Goal: Information Seeking & Learning: Check status

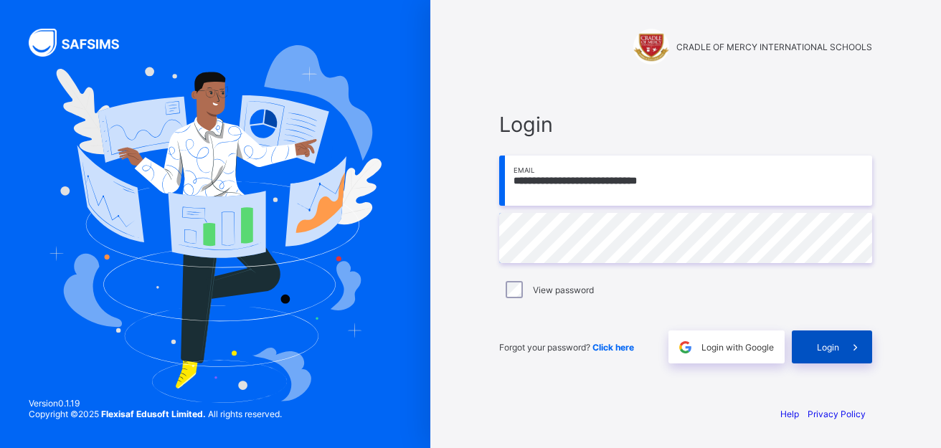
click at [827, 348] on span "Login" at bounding box center [828, 347] width 22 height 11
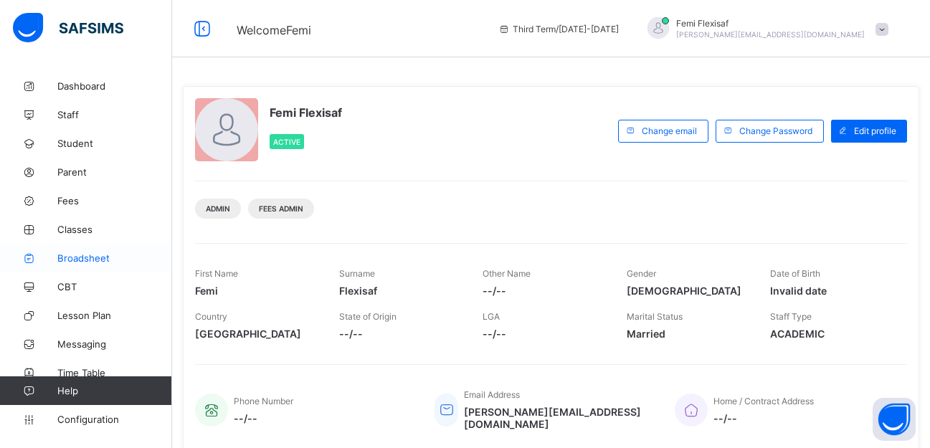
click at [80, 260] on span "Broadsheet" at bounding box center [114, 257] width 115 height 11
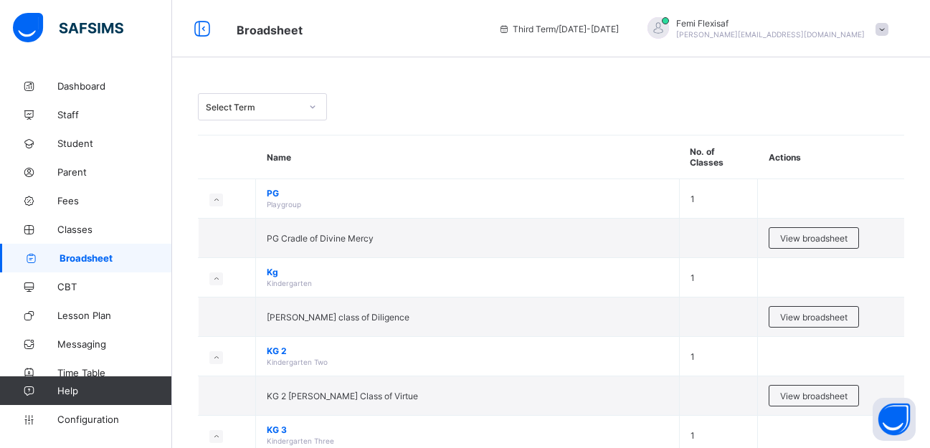
click at [428, 103] on div "Select Term" at bounding box center [551, 106] width 706 height 27
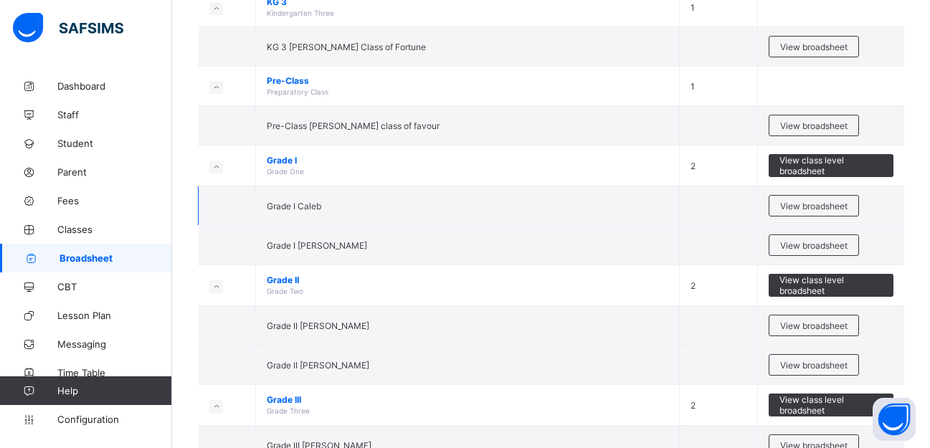
scroll to position [430, 0]
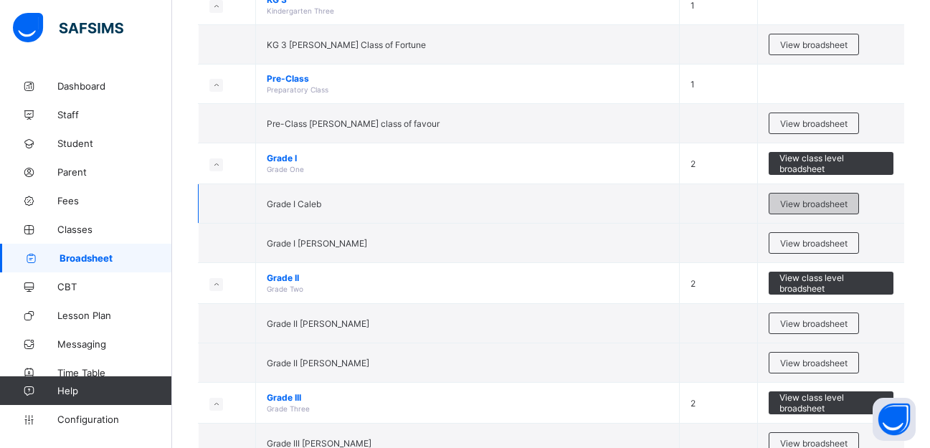
click at [802, 203] on span "View broadsheet" at bounding box center [813, 204] width 67 height 11
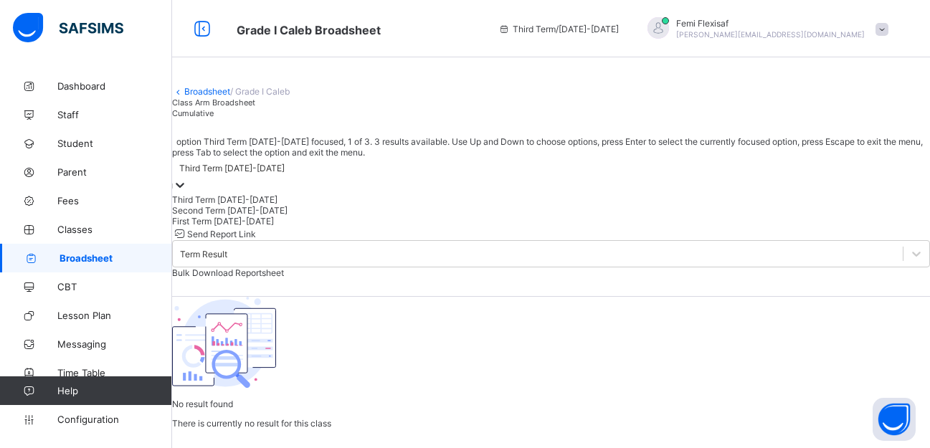
click at [285, 174] on div "Third Term 2024-2025" at bounding box center [231, 168] width 105 height 11
click at [307, 216] on div "Second Term 2024-2025" at bounding box center [551, 210] width 758 height 11
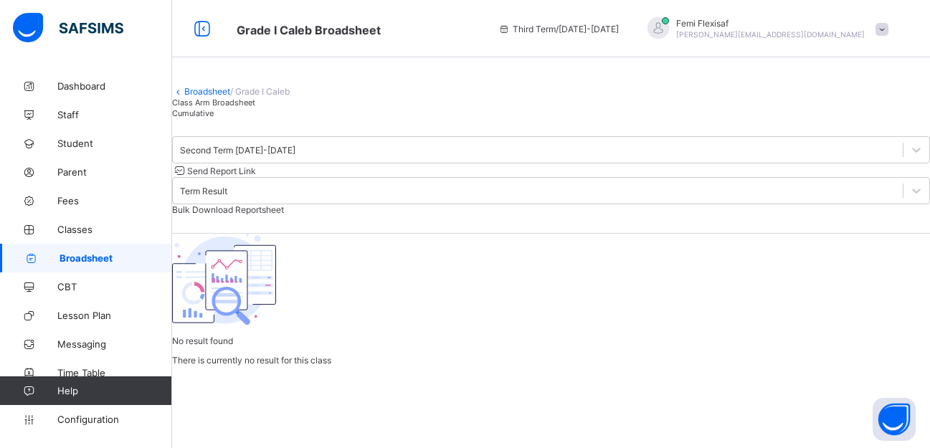
click at [109, 260] on span "Broadsheet" at bounding box center [116, 257] width 113 height 11
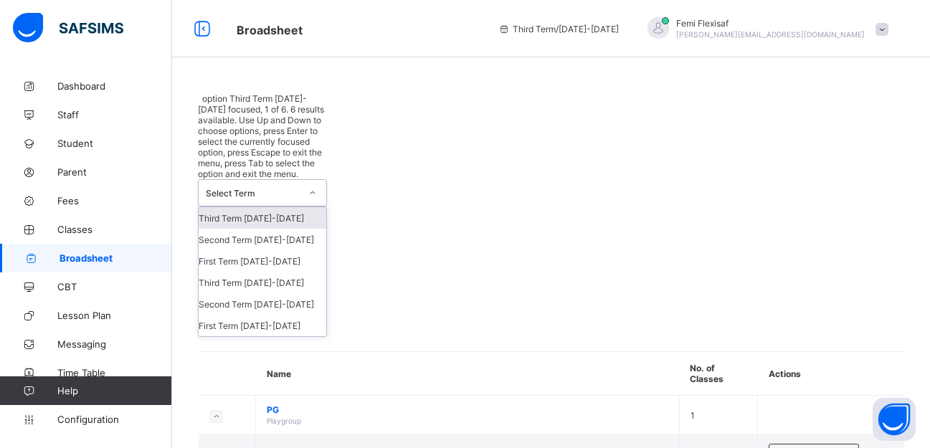
click at [295, 188] on div "Select Term" at bounding box center [253, 193] width 95 height 11
click at [293, 229] on div "Second Term 2024-2025" at bounding box center [263, 240] width 128 height 22
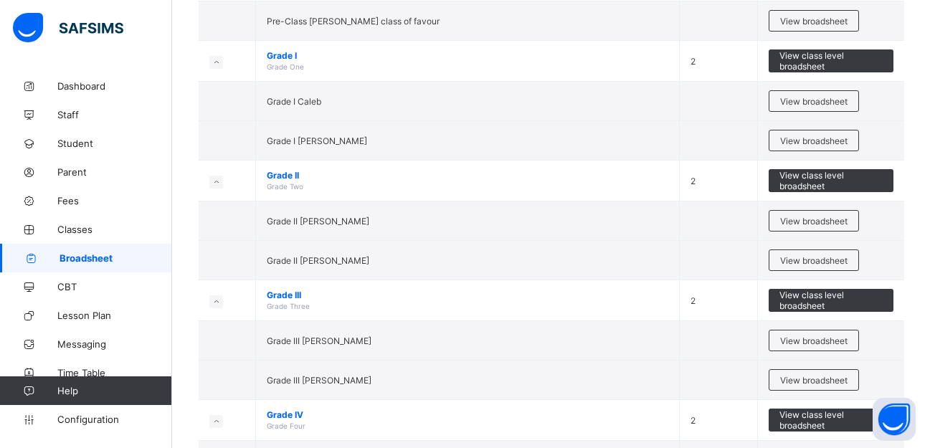
scroll to position [545, 0]
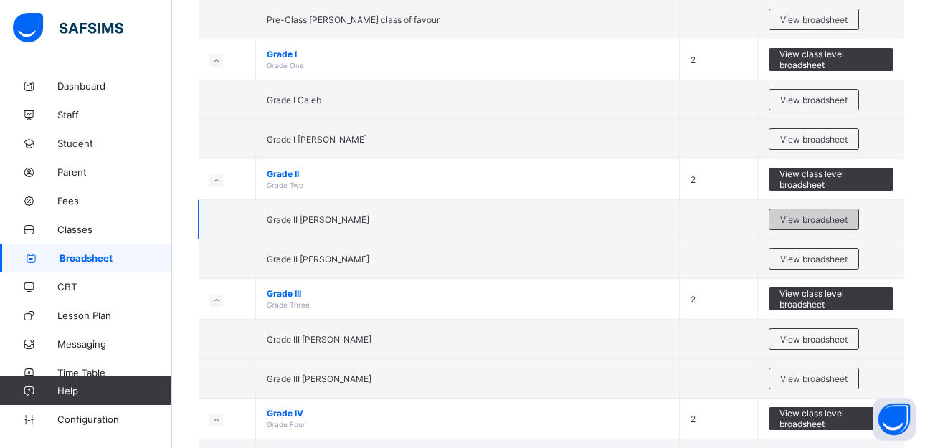
click at [801, 225] on span "View broadsheet" at bounding box center [813, 219] width 67 height 11
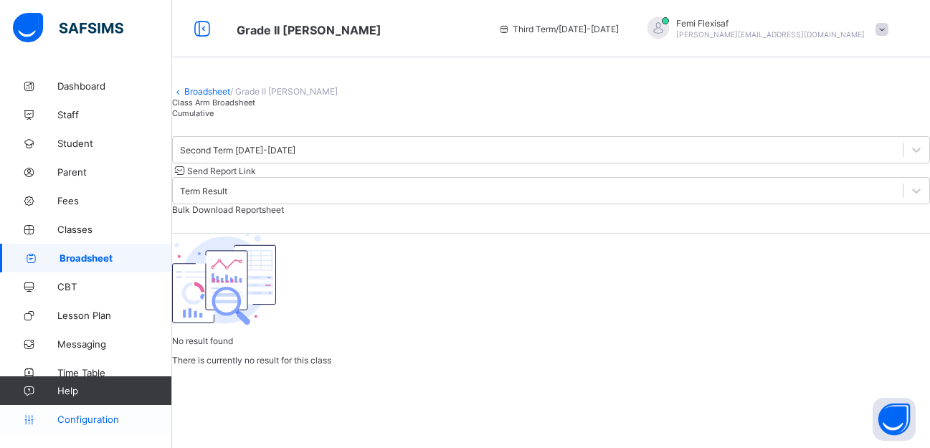
click at [96, 418] on span "Configuration" at bounding box center [114, 419] width 114 height 11
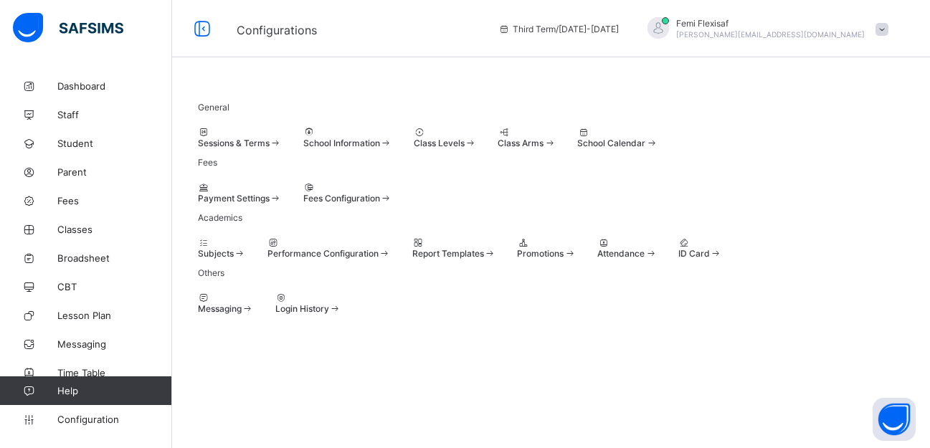
click at [496, 248] on div at bounding box center [454, 242] width 84 height 11
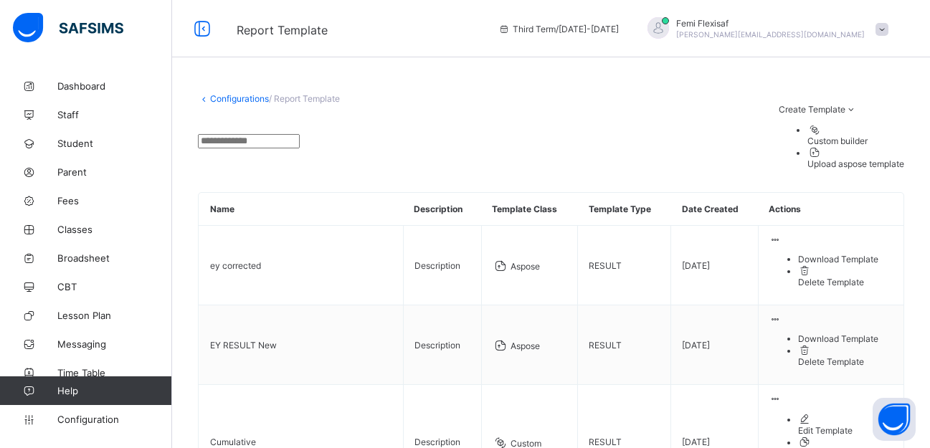
click at [230, 95] on link "Configurations" at bounding box center [239, 98] width 59 height 11
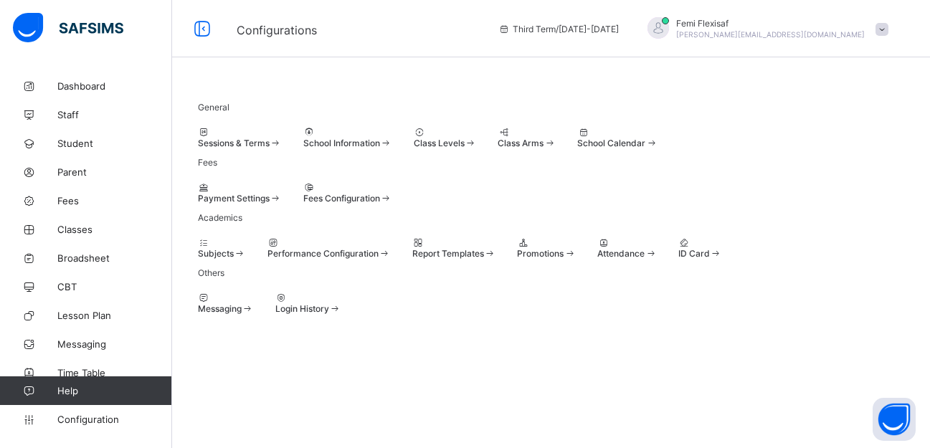
click at [210, 138] on icon at bounding box center [204, 132] width 12 height 11
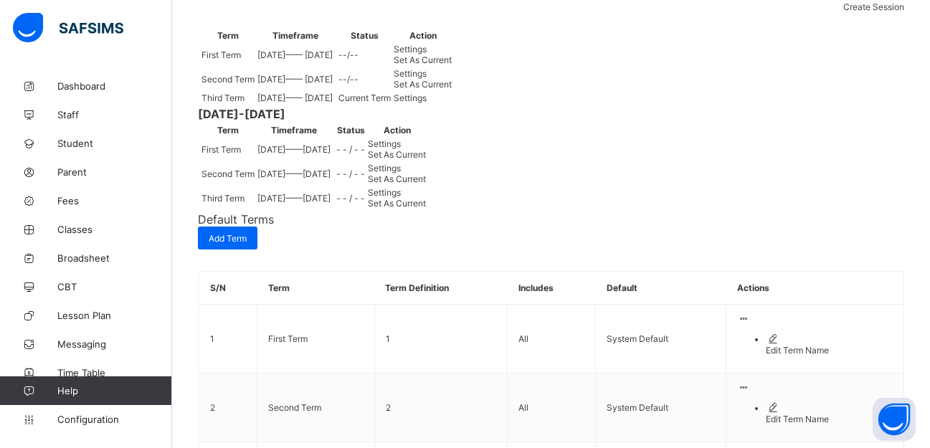
scroll to position [201, 0]
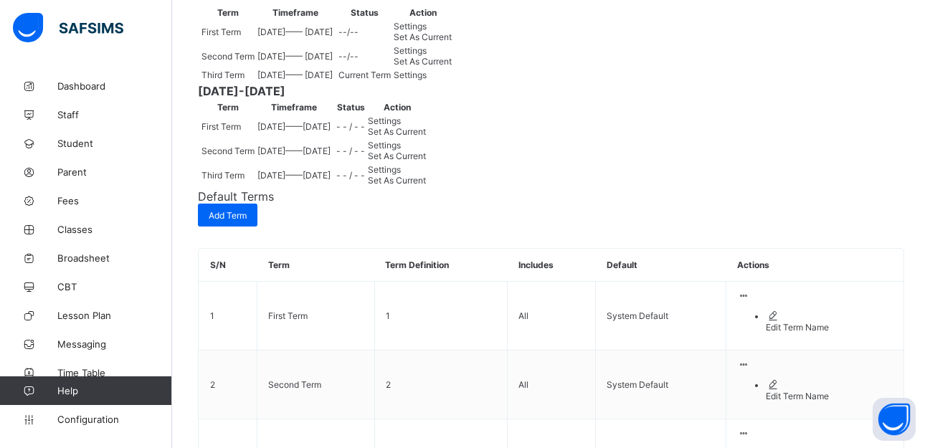
click at [452, 67] on span "Set As Current" at bounding box center [423, 61] width 58 height 11
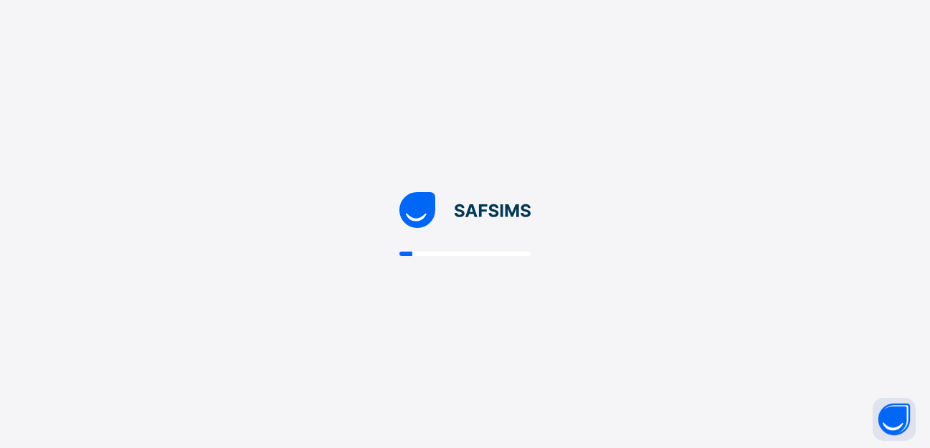
scroll to position [0, 0]
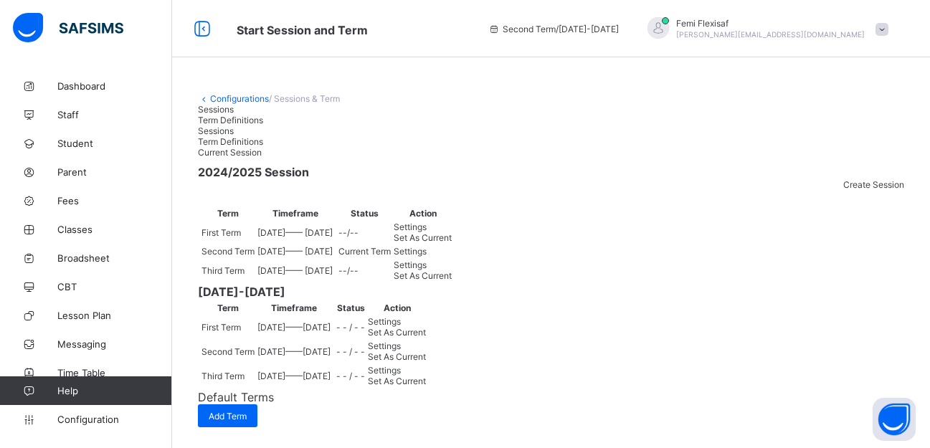
click at [543, 101] on div "Configurations / Sessions & Term" at bounding box center [551, 98] width 706 height 11
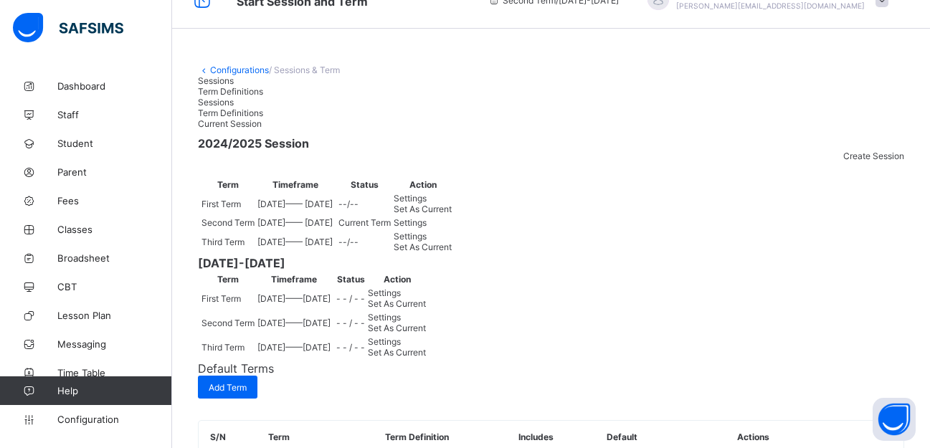
scroll to position [57, 0]
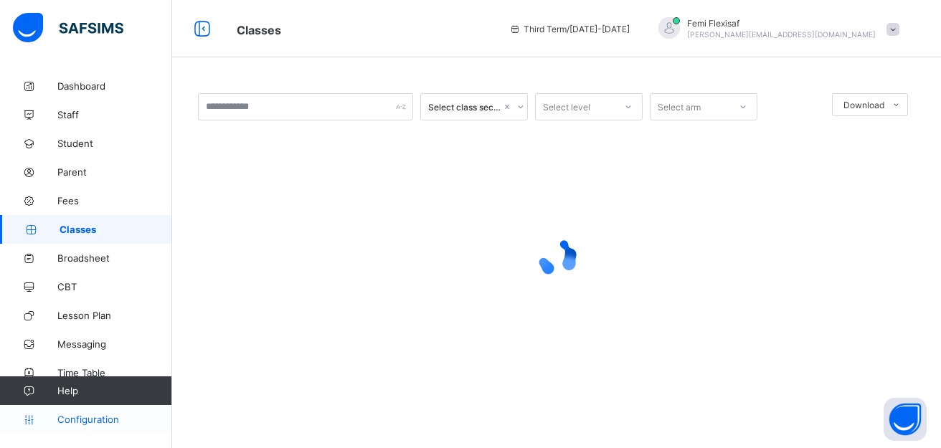
click at [101, 416] on span "Configuration" at bounding box center [114, 419] width 114 height 11
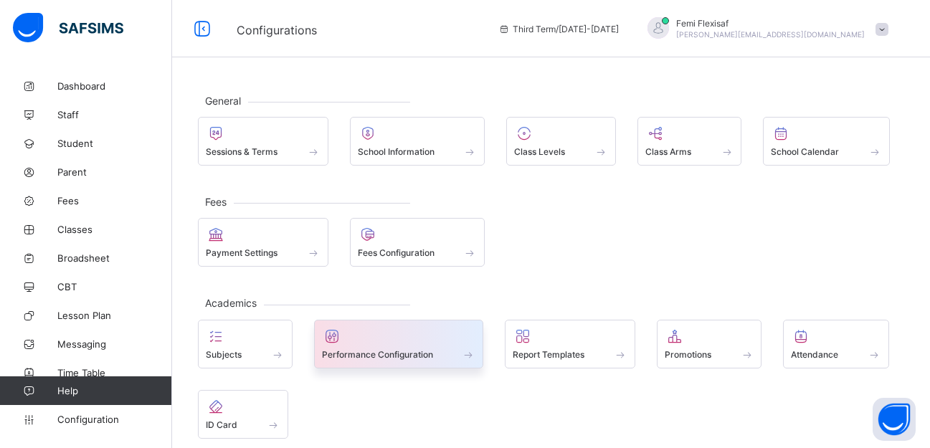
click at [374, 354] on span "Performance Configuration" at bounding box center [377, 354] width 111 height 11
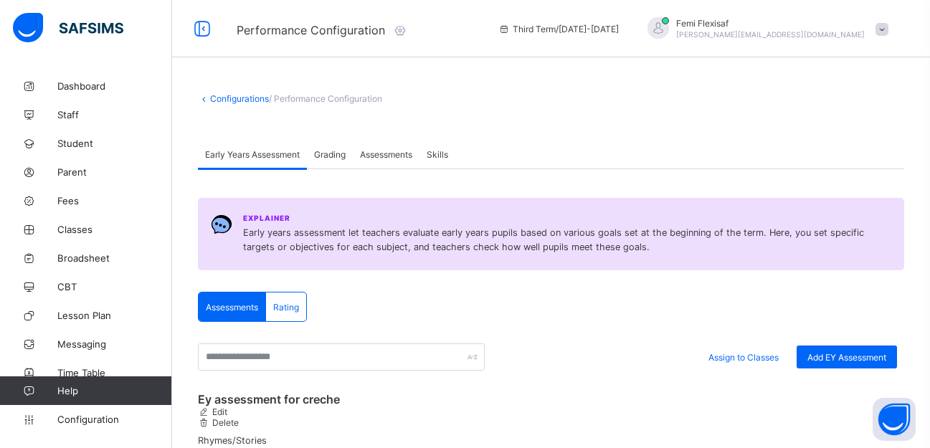
click at [392, 158] on span "Assessments" at bounding box center [386, 154] width 52 height 11
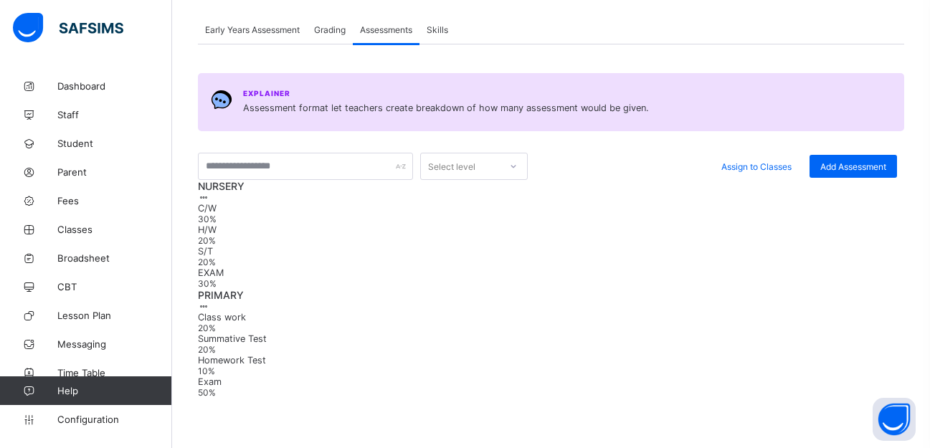
scroll to position [252, 0]
click at [85, 234] on span "Classes" at bounding box center [114, 229] width 115 height 11
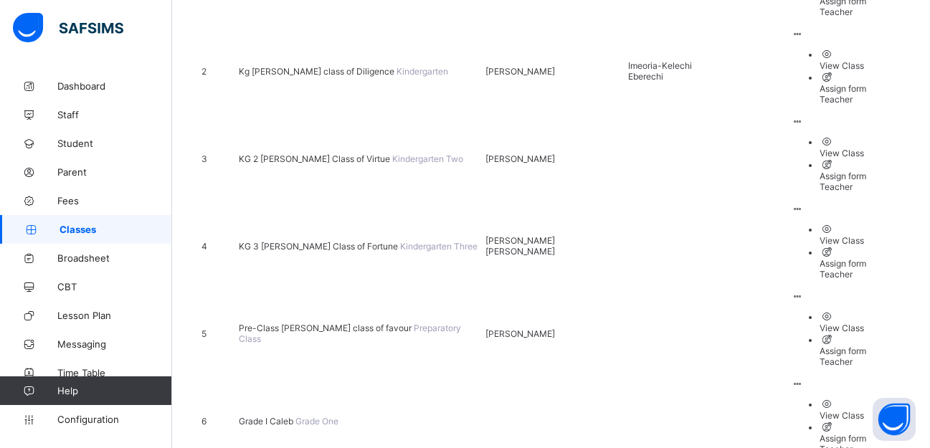
scroll to position [258, 0]
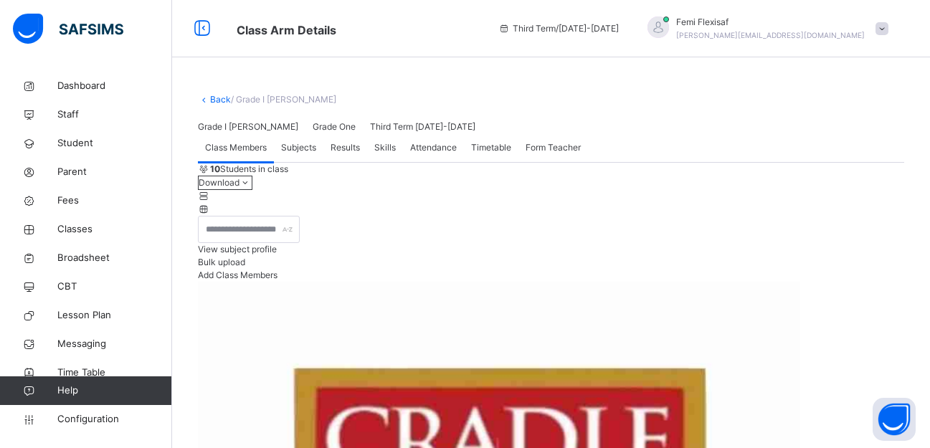
click at [304, 154] on span "Subjects" at bounding box center [298, 147] width 35 height 13
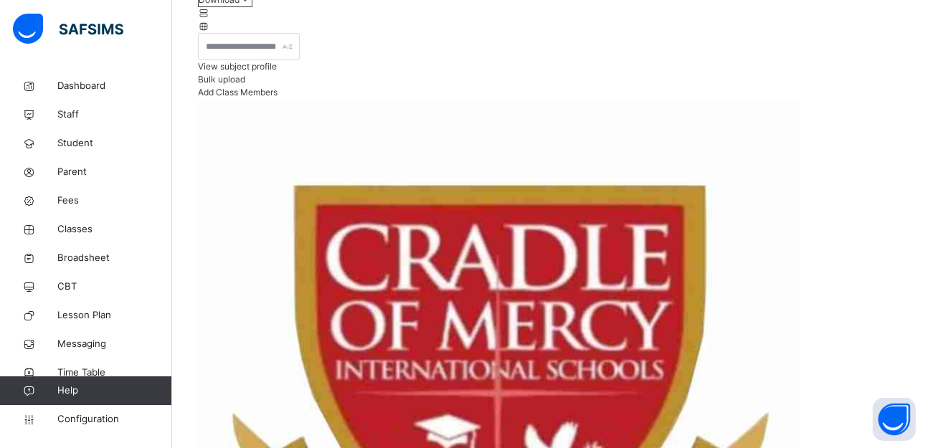
scroll to position [229, 0]
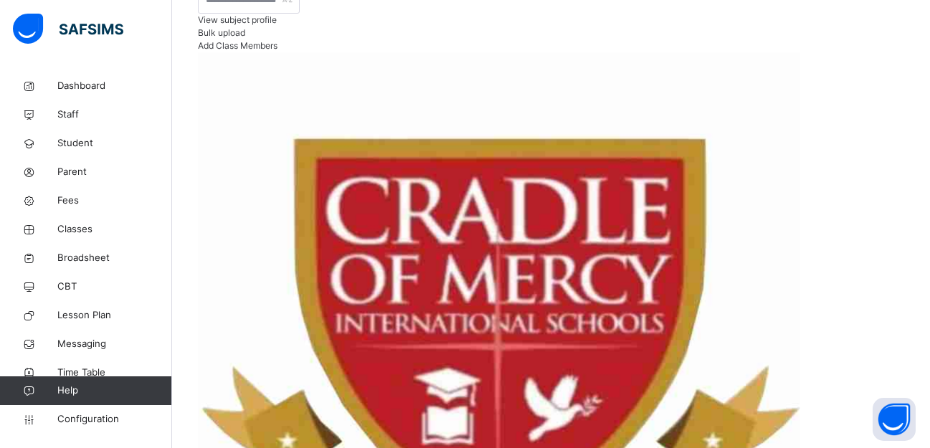
type input "**"
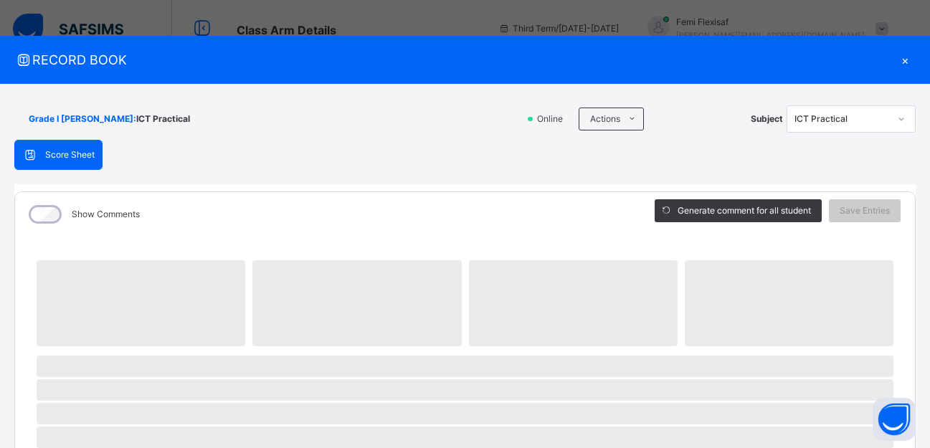
scroll to position [229, 0]
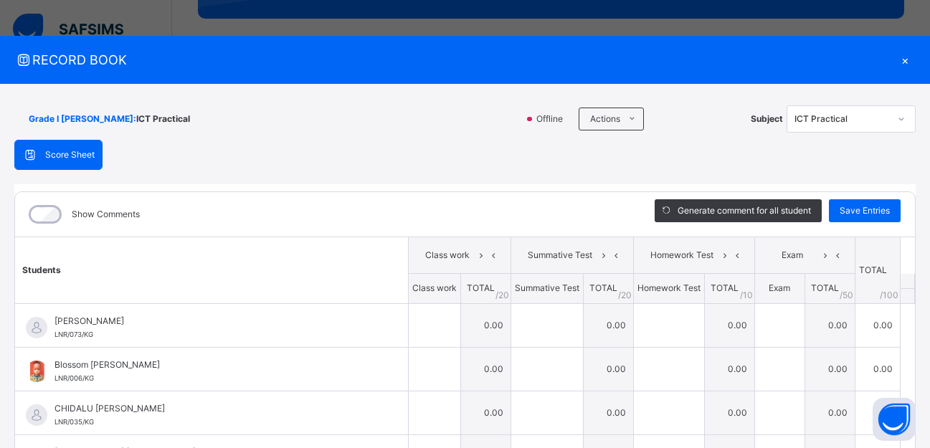
click at [896, 57] on div "×" at bounding box center [905, 59] width 22 height 19
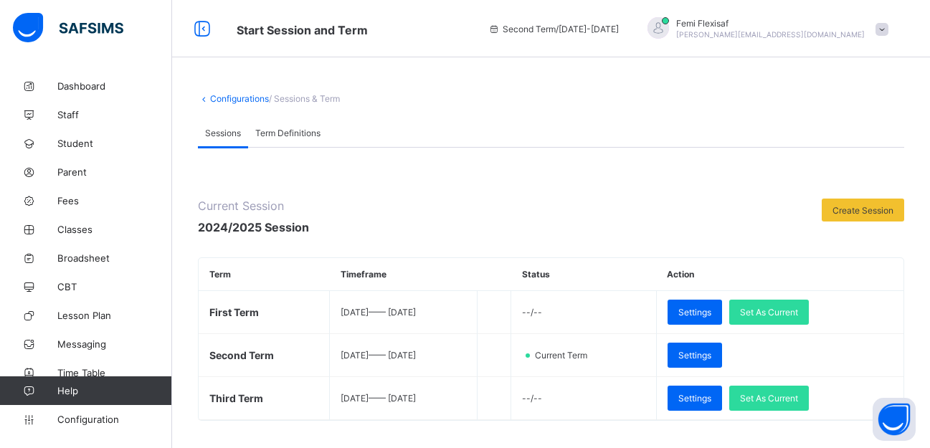
scroll to position [19, 0]
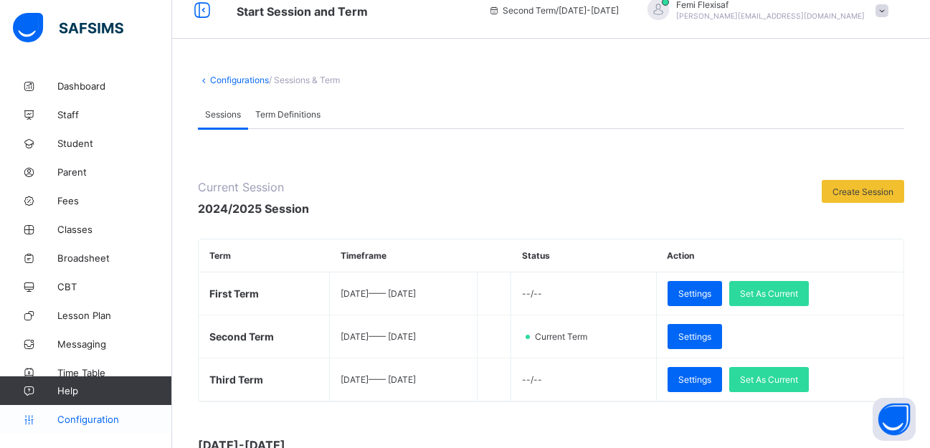
click at [94, 418] on span "Configuration" at bounding box center [114, 419] width 114 height 11
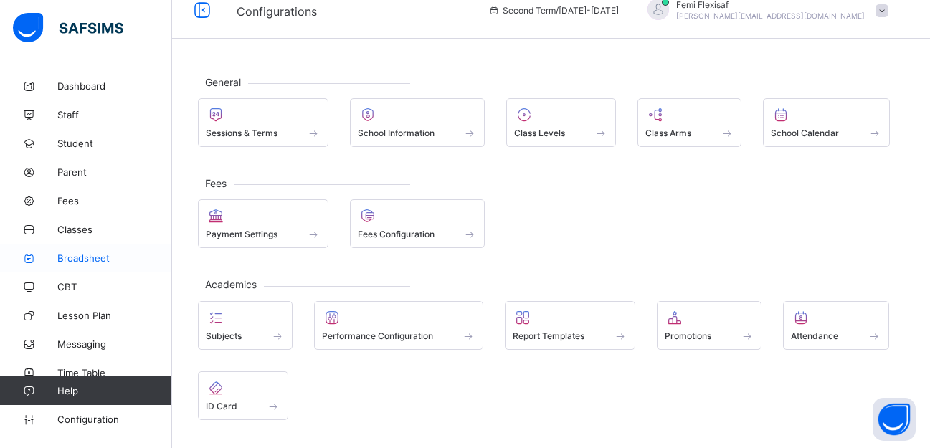
click at [81, 256] on span "Broadsheet" at bounding box center [114, 257] width 115 height 11
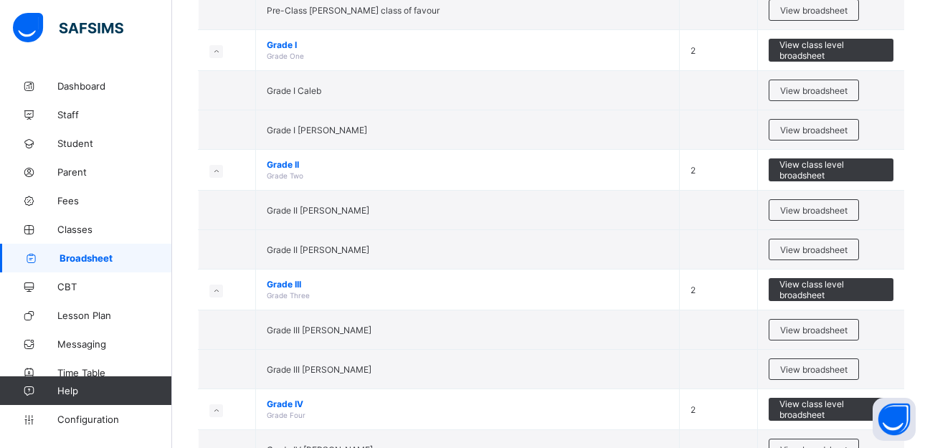
scroll to position [545, 0]
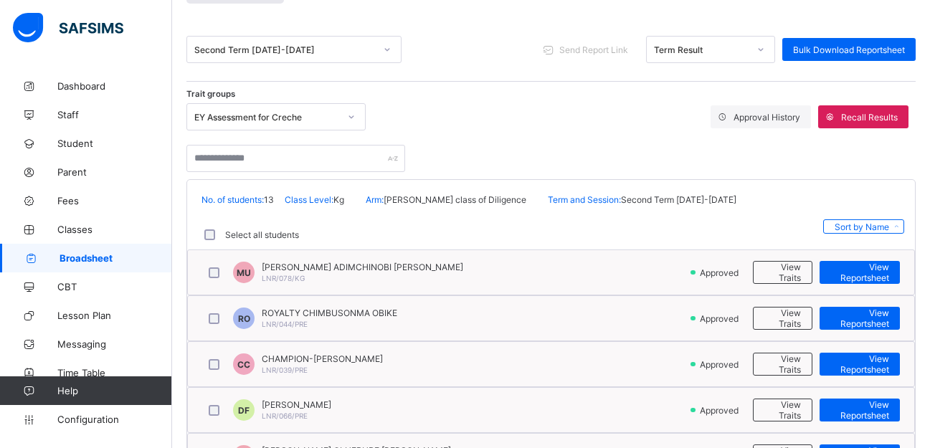
scroll to position [174, 0]
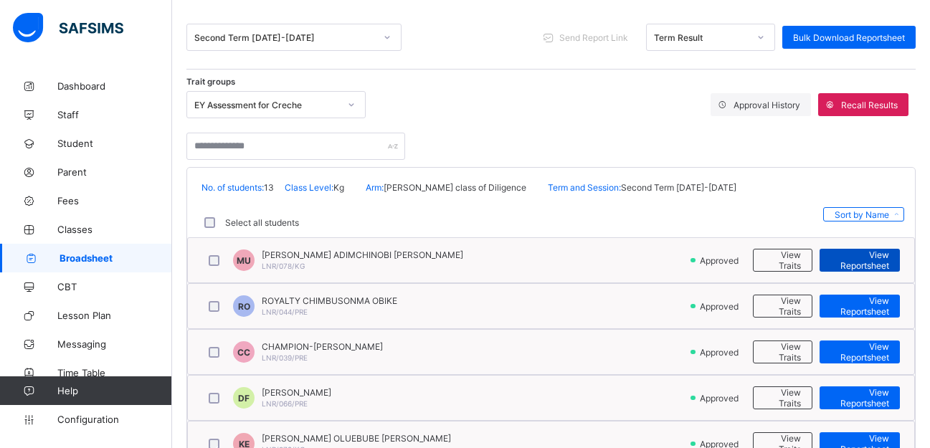
click at [866, 257] on span "View Reportsheet" at bounding box center [859, 261] width 59 height 22
click at [579, 87] on div "Trait groups EY Assessment for Creche Approval History Recall Results" at bounding box center [550, 122] width 729 height 76
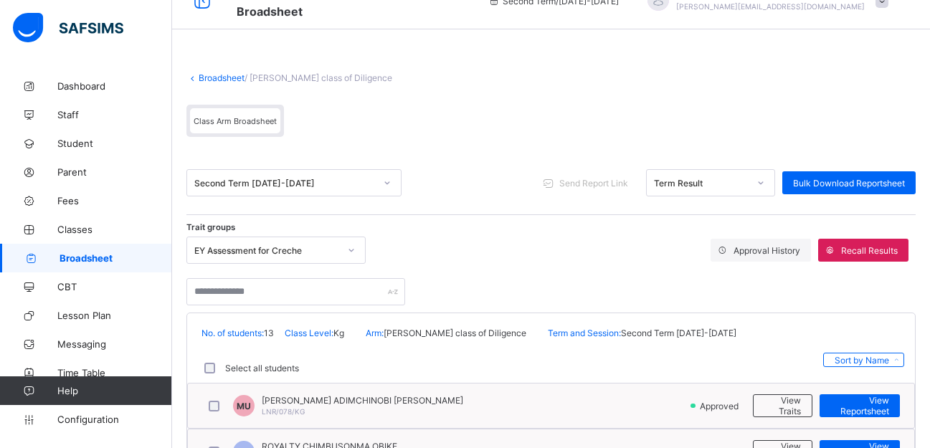
scroll to position [0, 0]
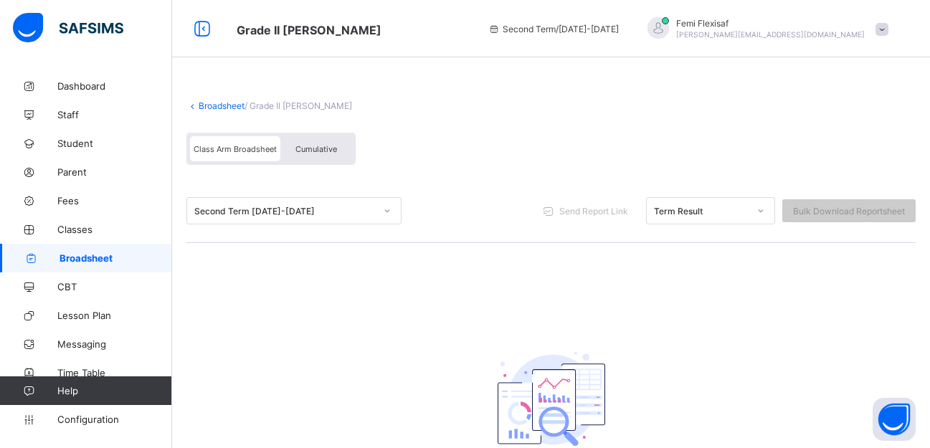
click at [230, 104] on link "Broadsheet" at bounding box center [222, 105] width 46 height 11
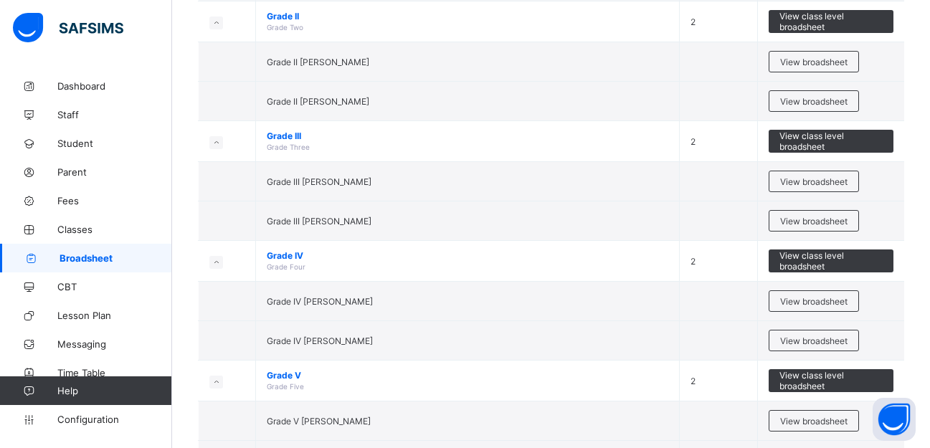
scroll to position [760, 0]
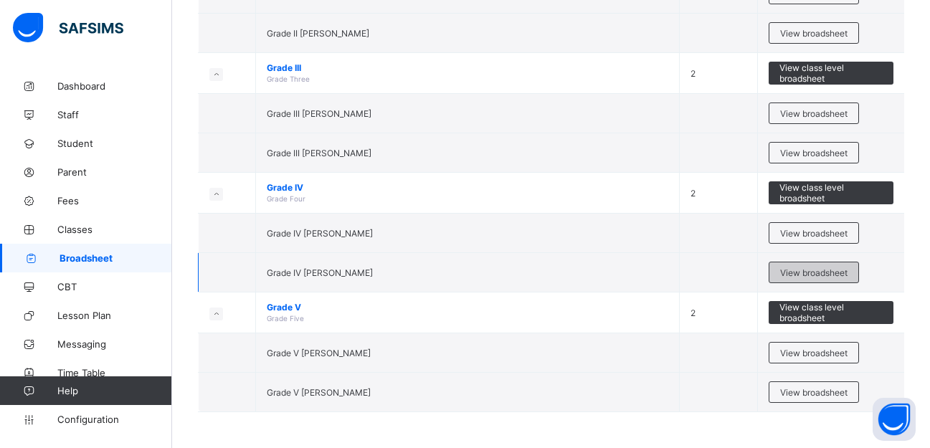
click at [825, 274] on span "View broadsheet" at bounding box center [813, 272] width 67 height 11
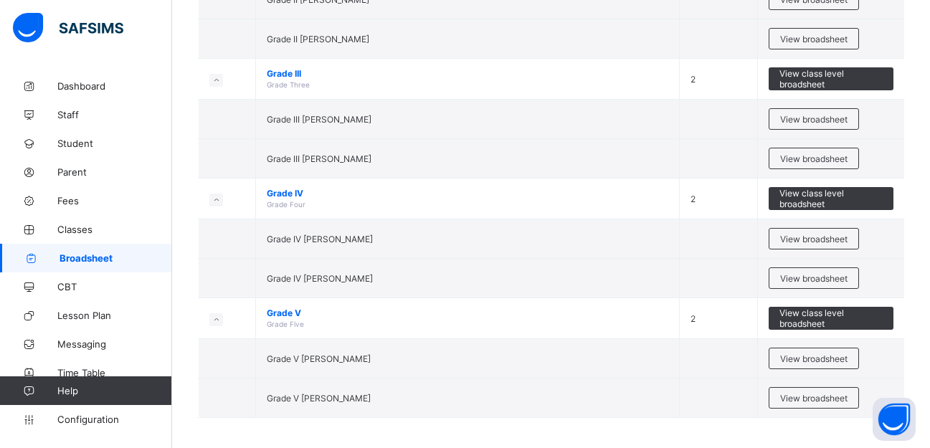
scroll to position [760, 0]
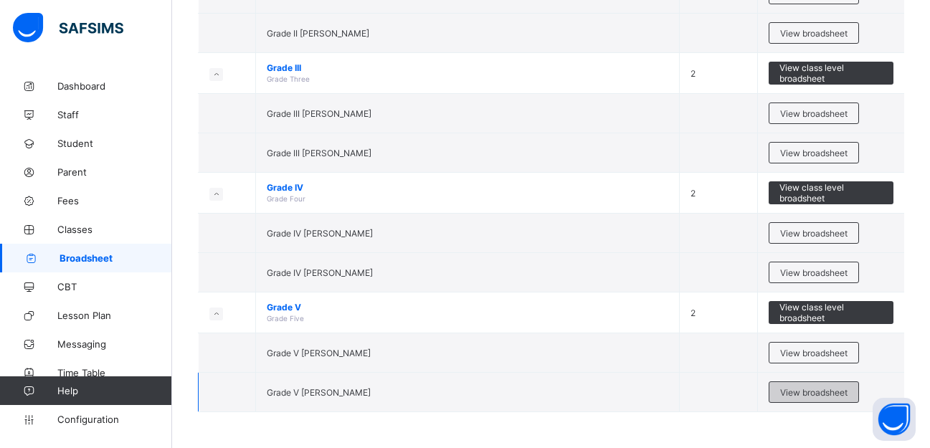
click at [812, 392] on span "View broadsheet" at bounding box center [813, 392] width 67 height 11
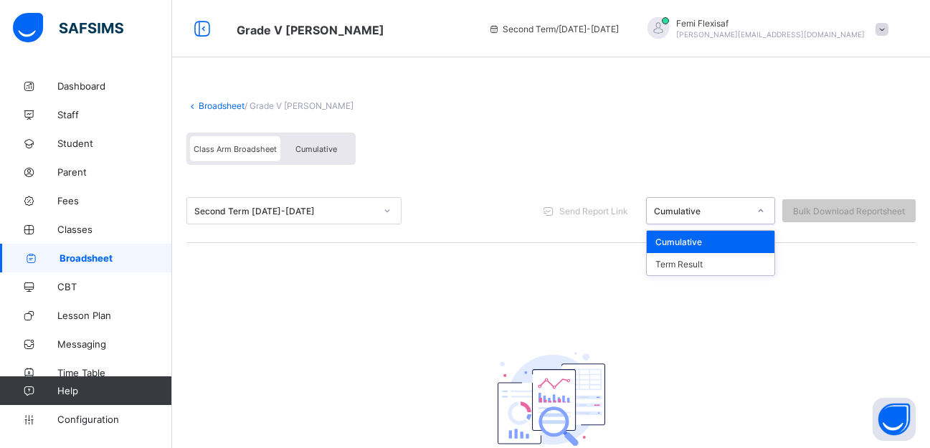
click at [686, 214] on div "Cumulative" at bounding box center [701, 211] width 95 height 11
click at [698, 269] on div "Term Result" at bounding box center [711, 264] width 128 height 22
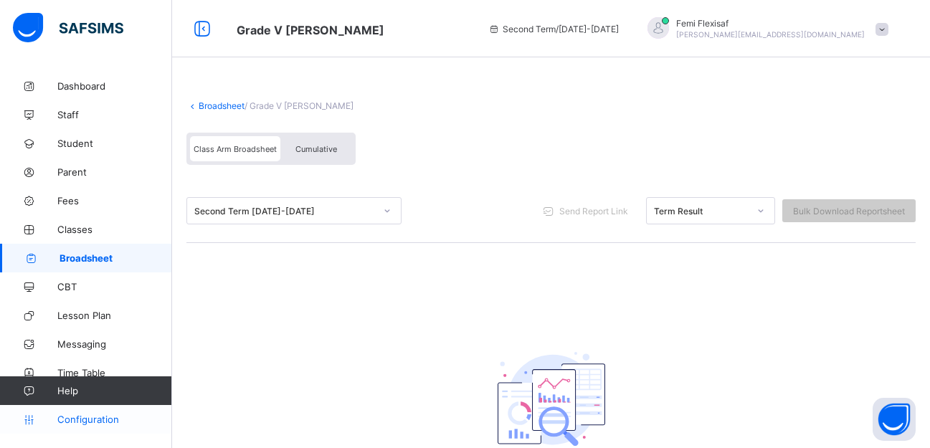
click at [97, 415] on span "Configuration" at bounding box center [114, 419] width 114 height 11
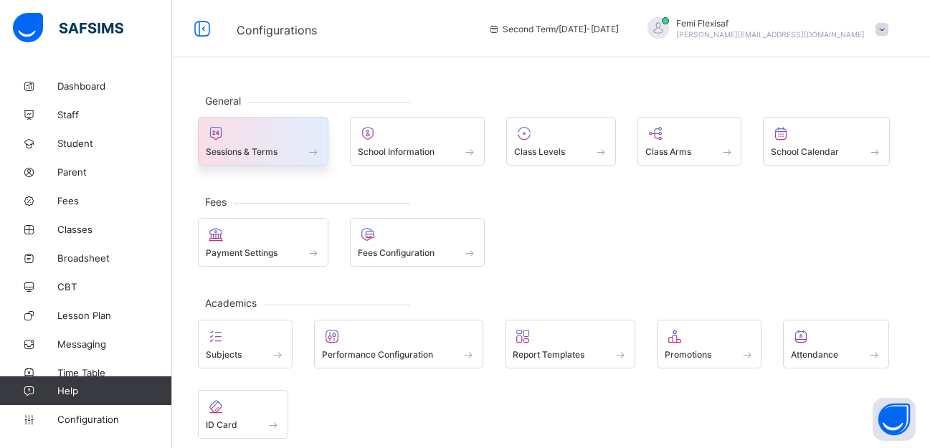
click at [255, 142] on span at bounding box center [263, 144] width 115 height 4
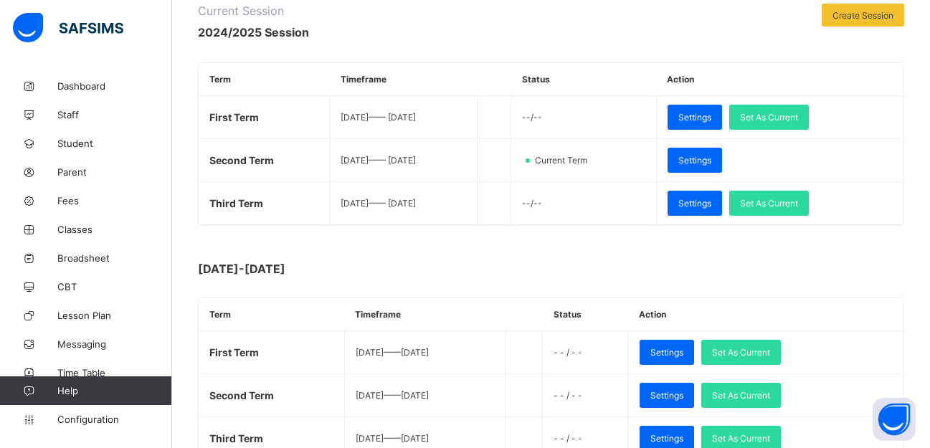
scroll to position [201, 0]
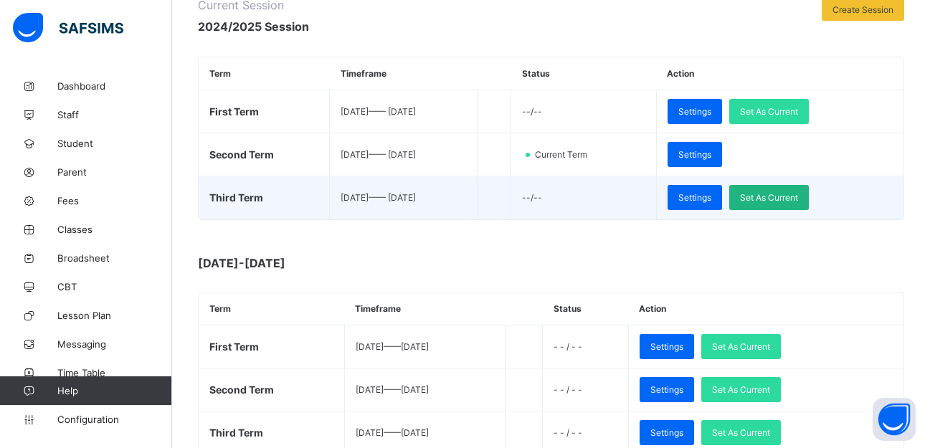
click at [792, 198] on span "Set As Current" at bounding box center [769, 197] width 58 height 11
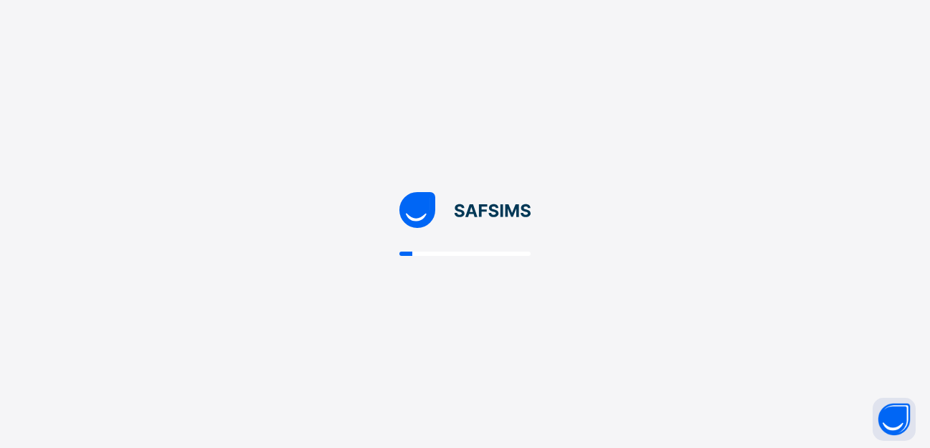
scroll to position [0, 0]
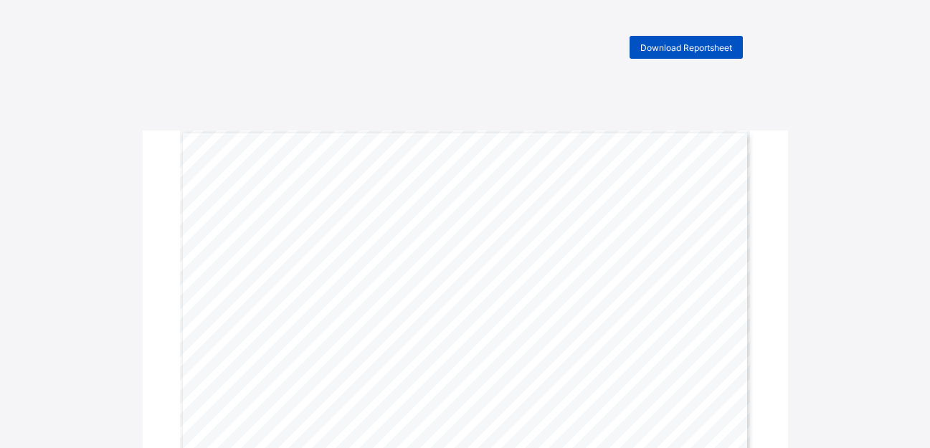
click at [678, 50] on span "Download Reportsheet" at bounding box center [686, 47] width 92 height 11
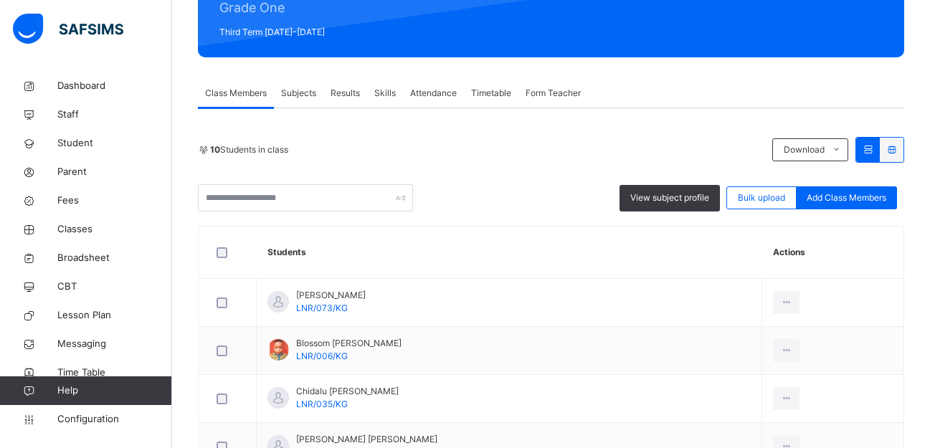
scroll to position [115, 0]
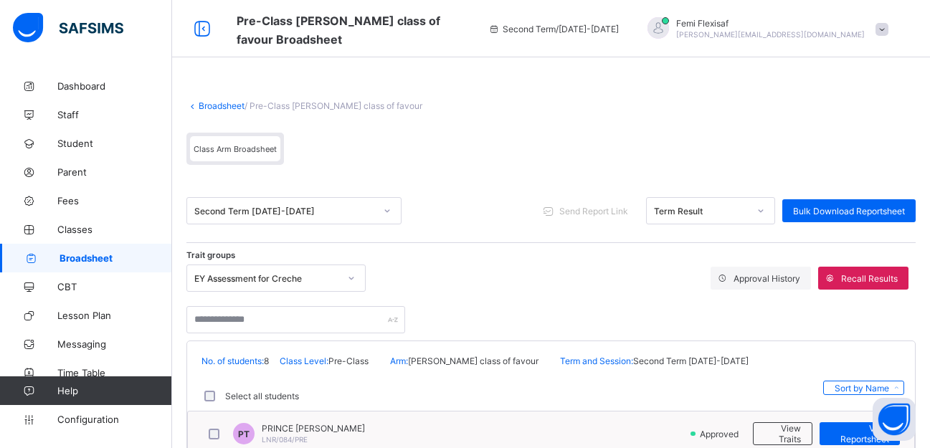
scroll to position [201, 0]
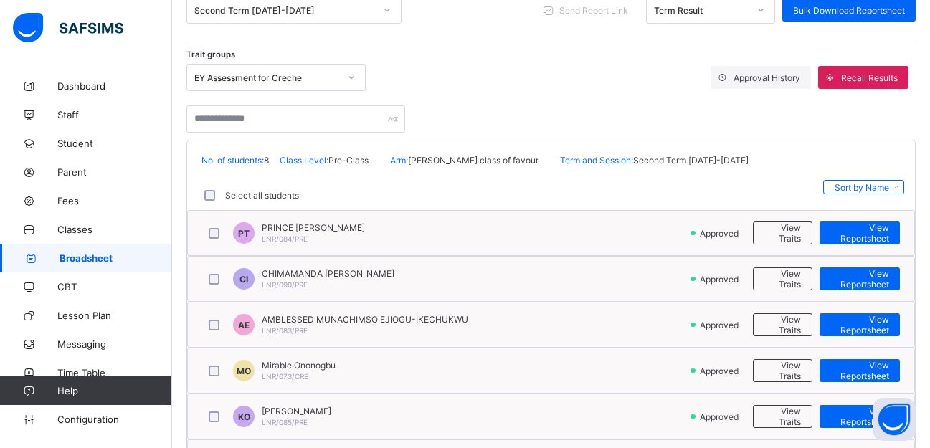
click at [876, 236] on span "View Reportsheet" at bounding box center [859, 233] width 59 height 22
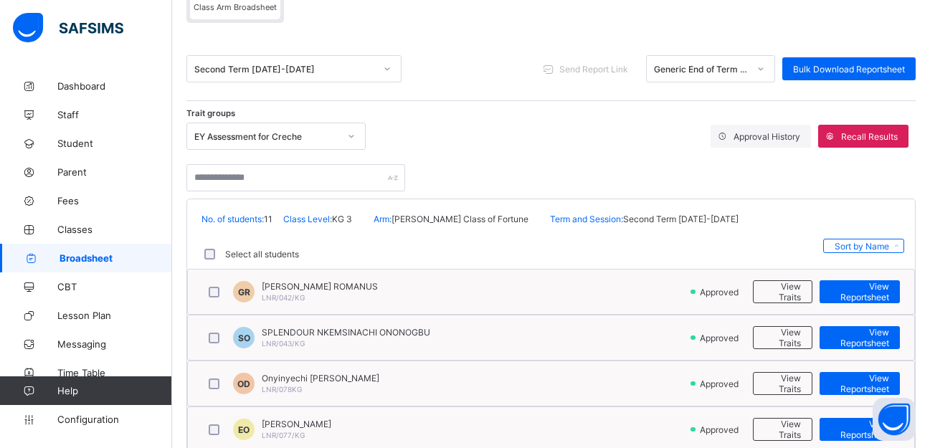
scroll to position [143, 0]
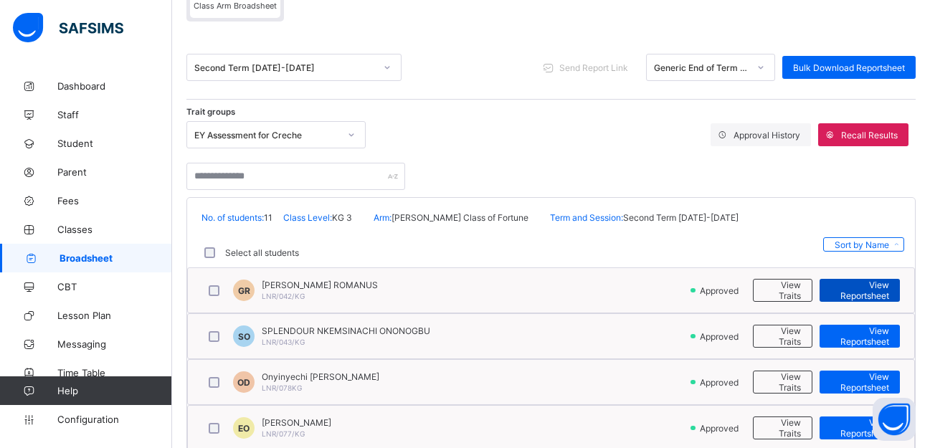
click at [863, 288] on span "View Reportsheet" at bounding box center [859, 291] width 59 height 22
click at [625, 164] on div at bounding box center [550, 169] width 729 height 42
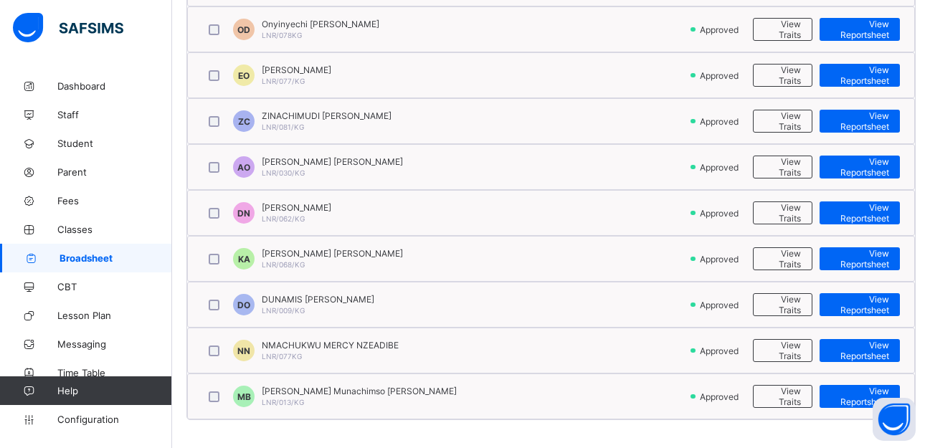
scroll to position [497, 0]
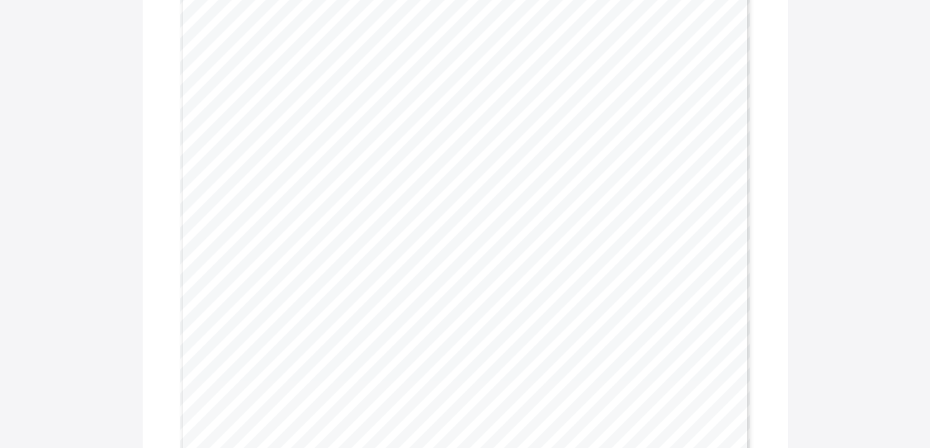
scroll to position [1807, 0]
